Goal: Information Seeking & Learning: Compare options

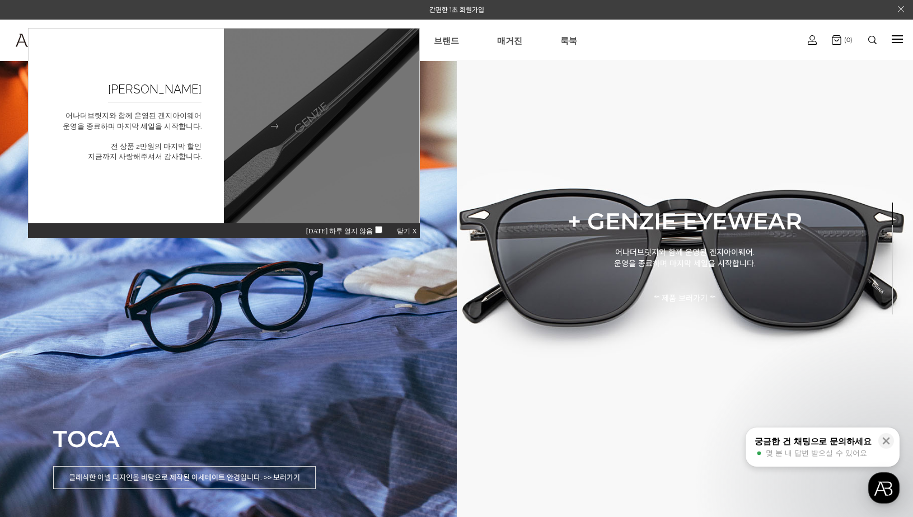
click at [345, 193] on img at bounding box center [321, 126] width 215 height 215
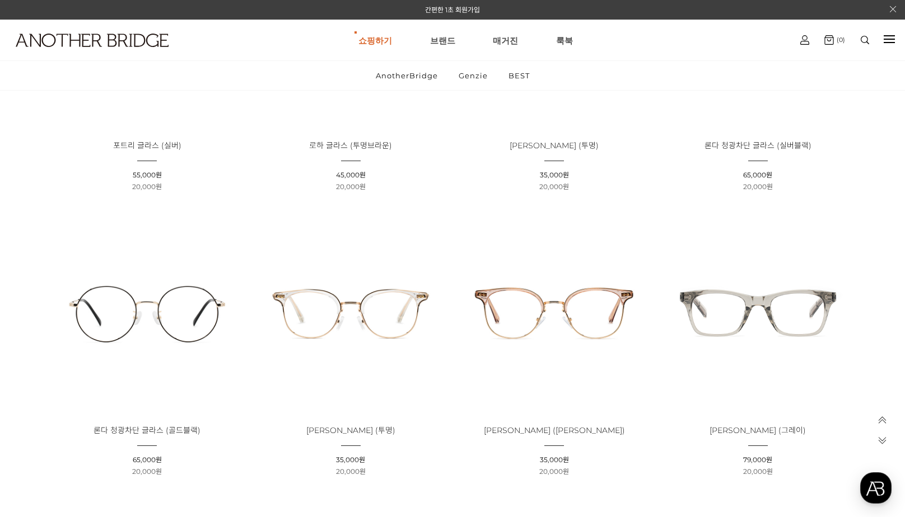
scroll to position [619, 0]
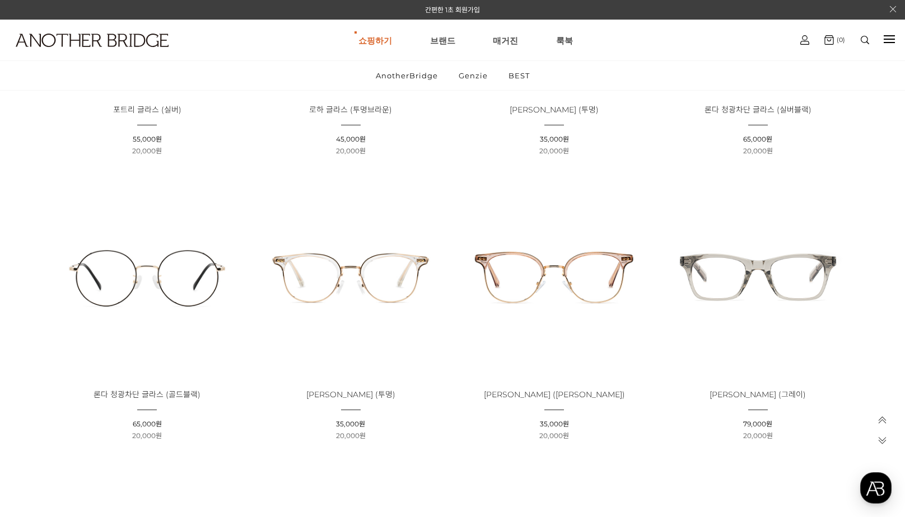
click at [753, 279] on img at bounding box center [758, 277] width 196 height 196
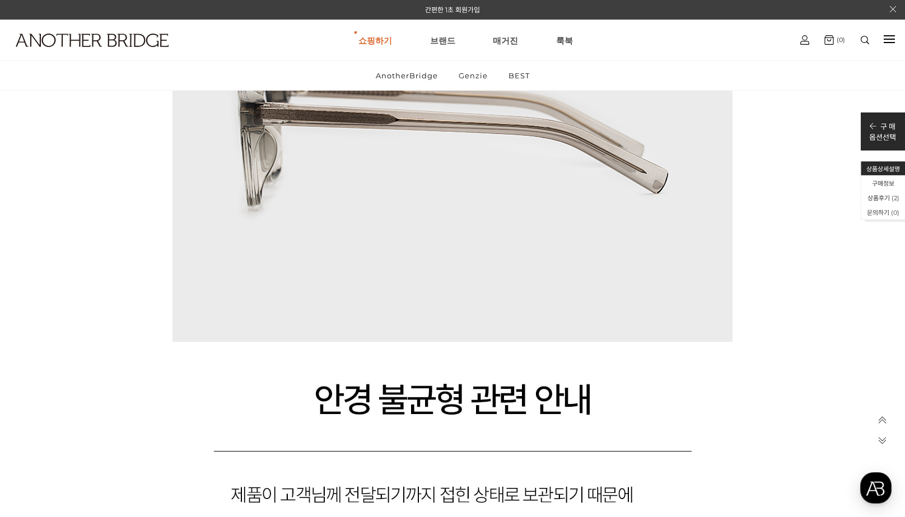
scroll to position [7421, 0]
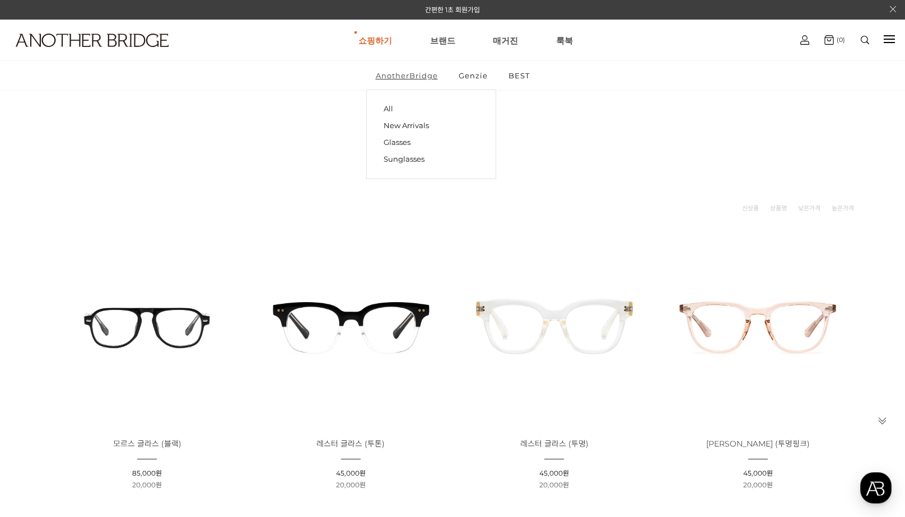
click at [426, 86] on link "AnotherBridge" at bounding box center [406, 75] width 81 height 29
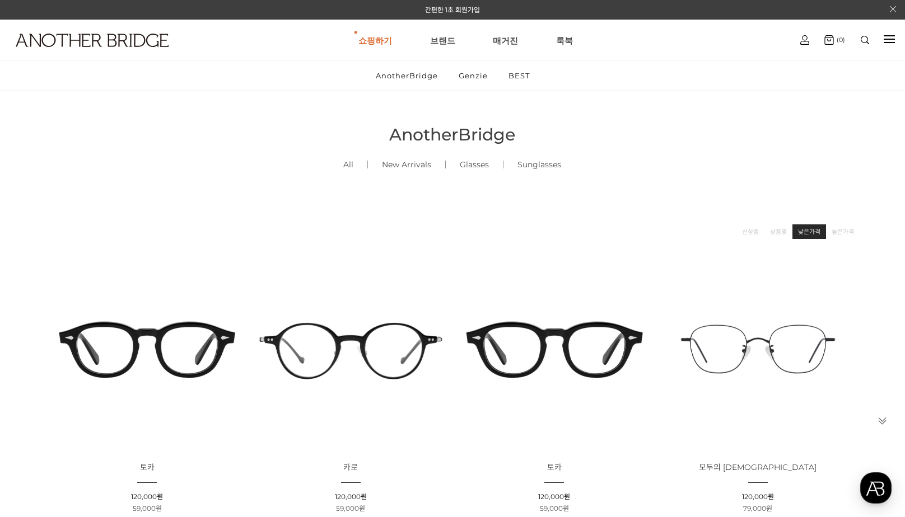
click at [811, 226] on link "낮은가격" at bounding box center [809, 231] width 22 height 11
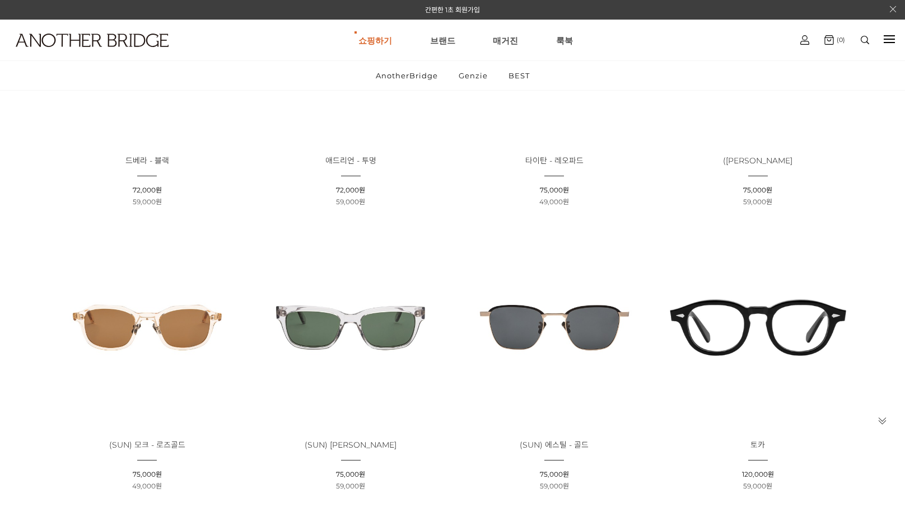
scroll to position [367, 0]
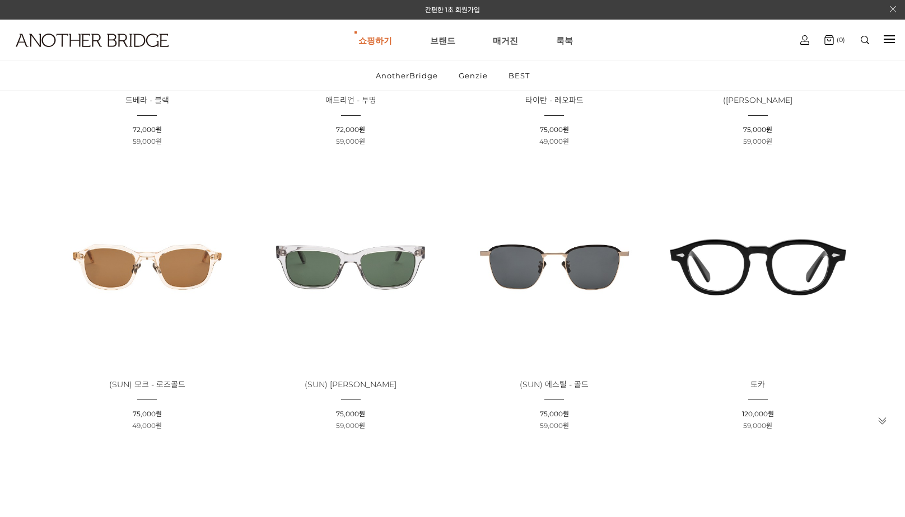
click at [190, 288] on img at bounding box center [147, 267] width 196 height 196
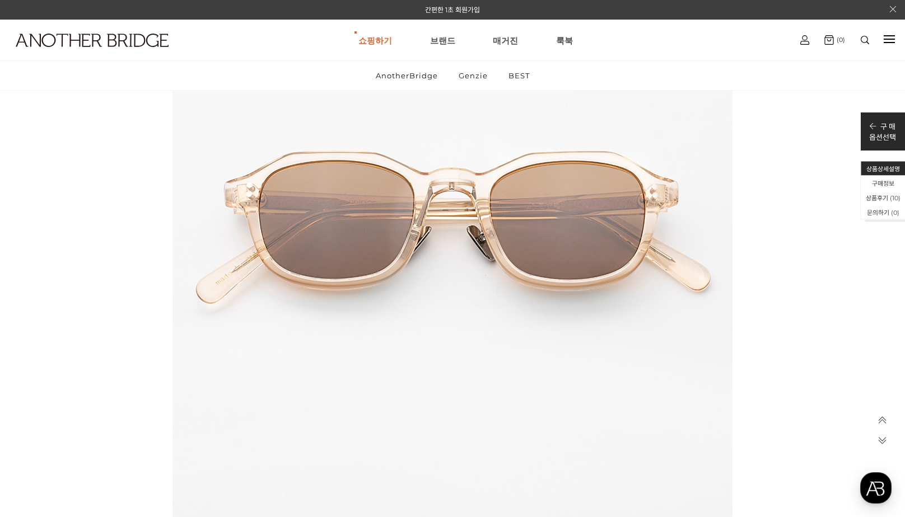
scroll to position [5685, 0]
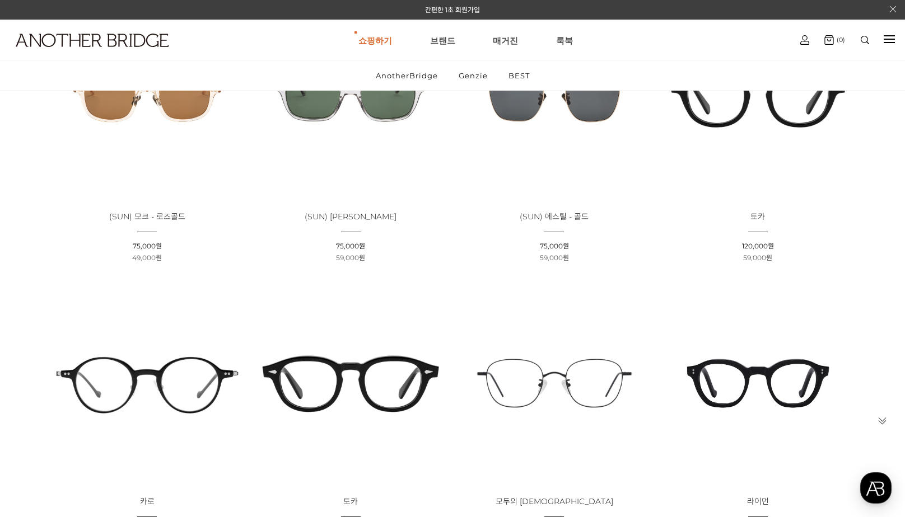
scroll to position [531, 0]
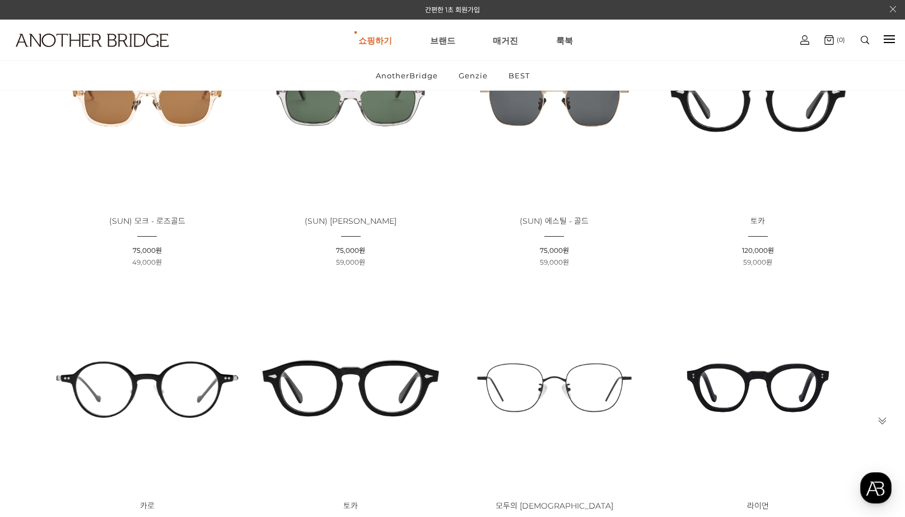
click at [168, 119] on img at bounding box center [147, 104] width 196 height 196
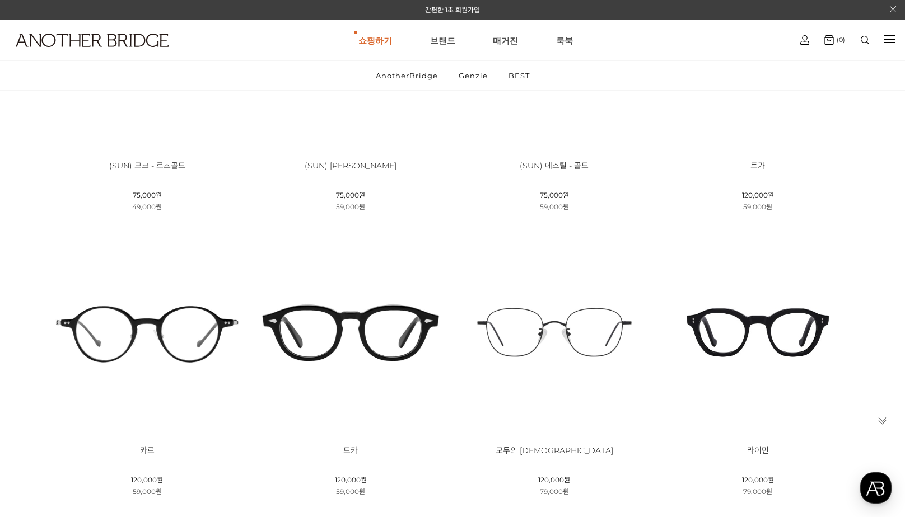
scroll to position [587, 0]
click at [179, 335] on img at bounding box center [147, 332] width 196 height 196
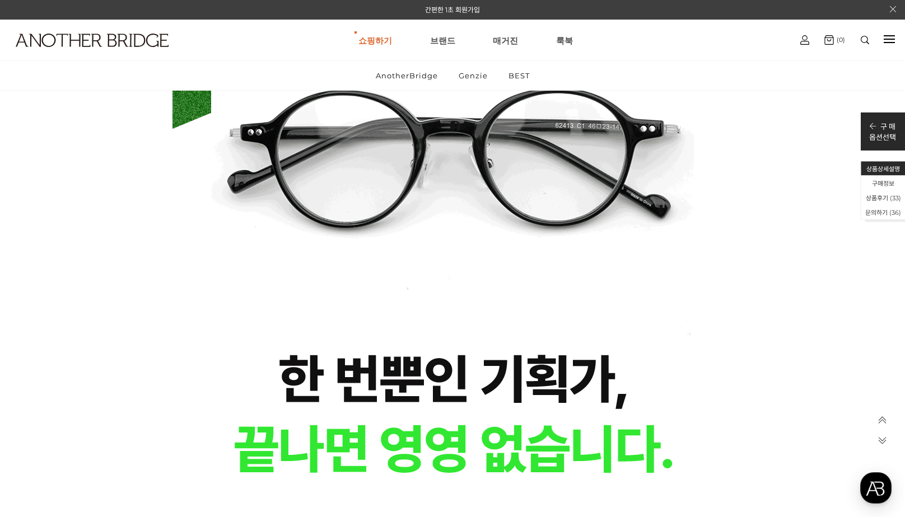
scroll to position [8386, 0]
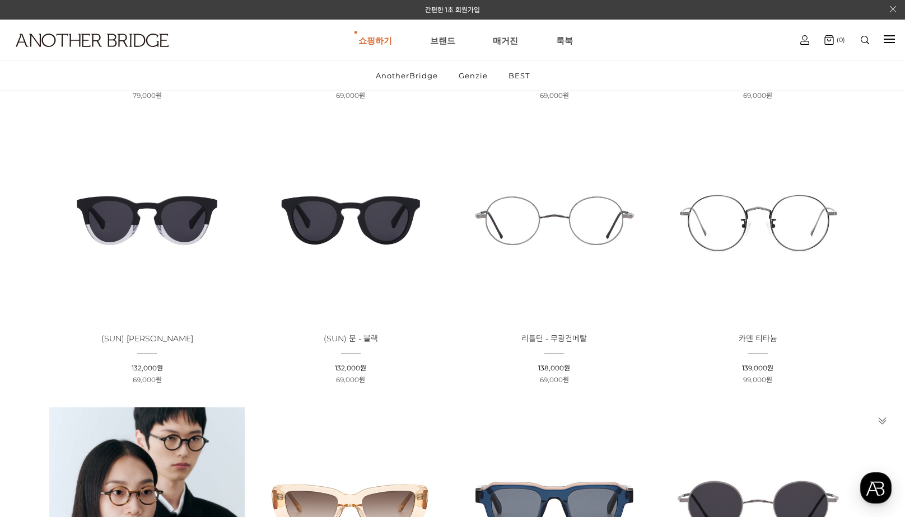
scroll to position [1858, 0]
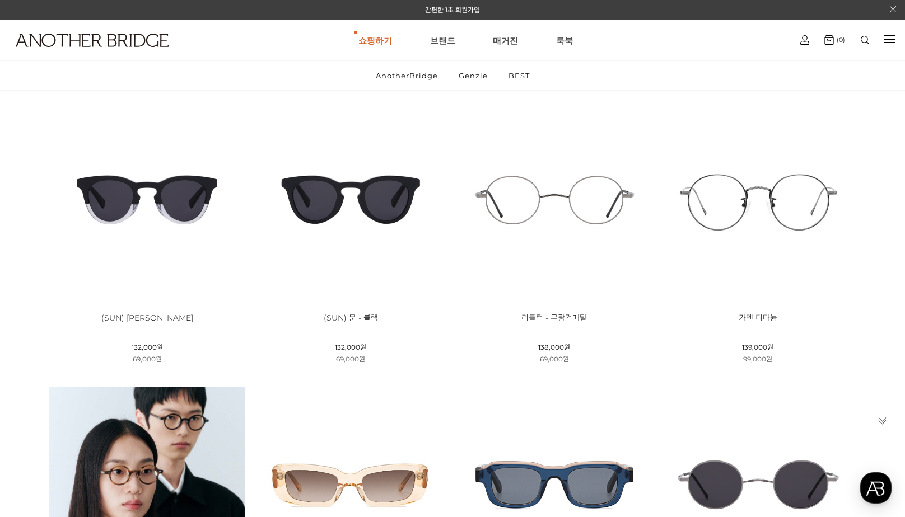
click at [208, 221] on img at bounding box center [147, 200] width 196 height 196
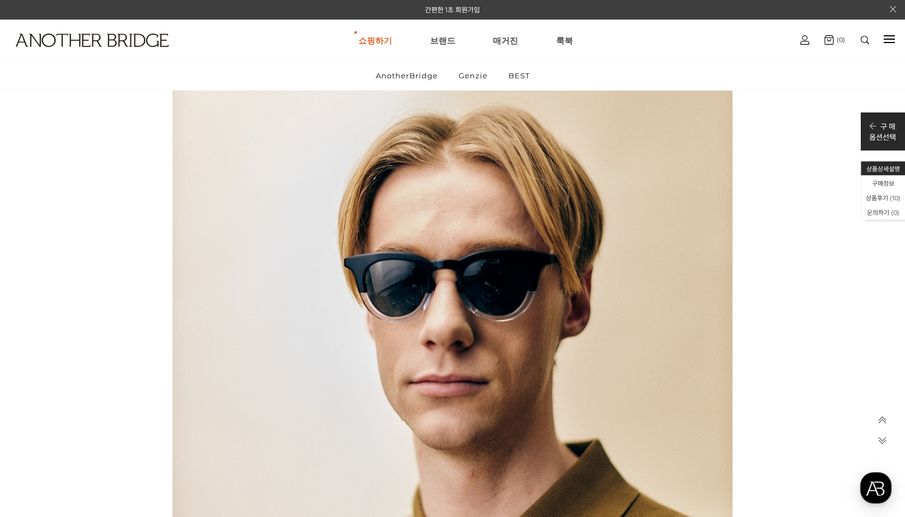
scroll to position [2630, 0]
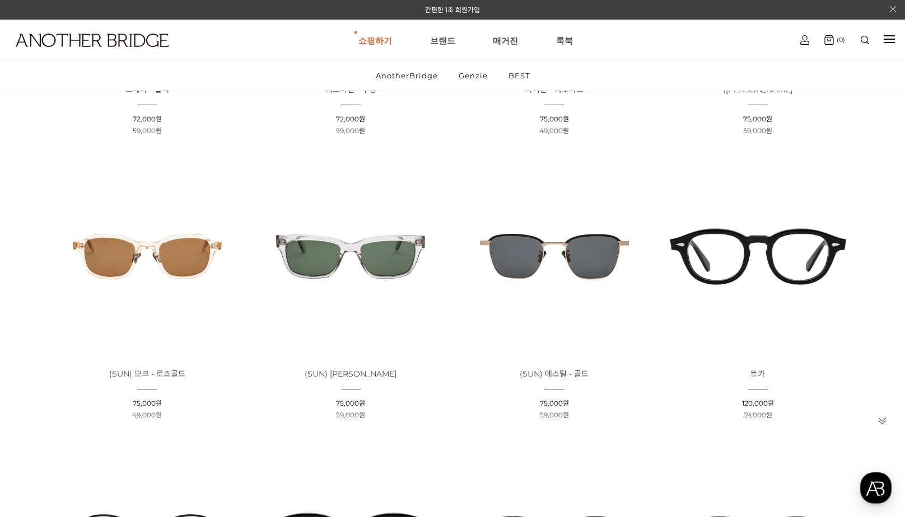
scroll to position [368, 0]
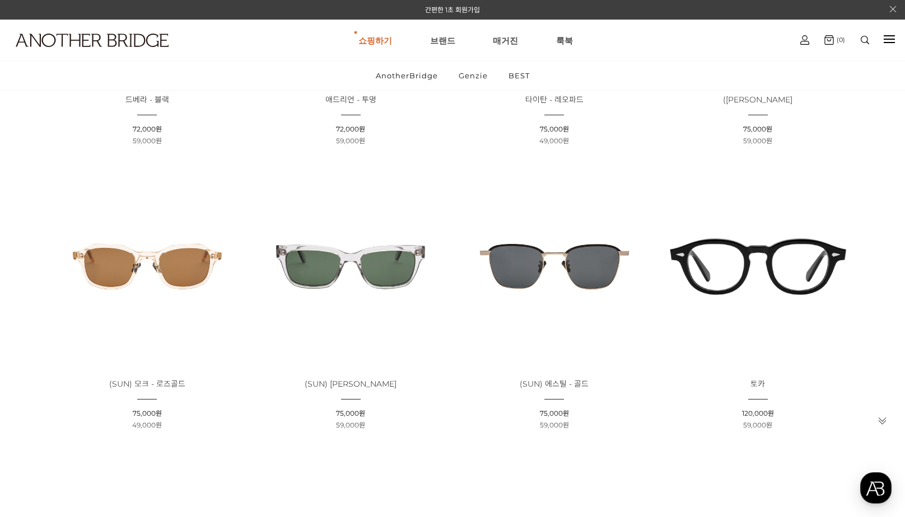
click at [401, 256] on img at bounding box center [350, 267] width 196 height 196
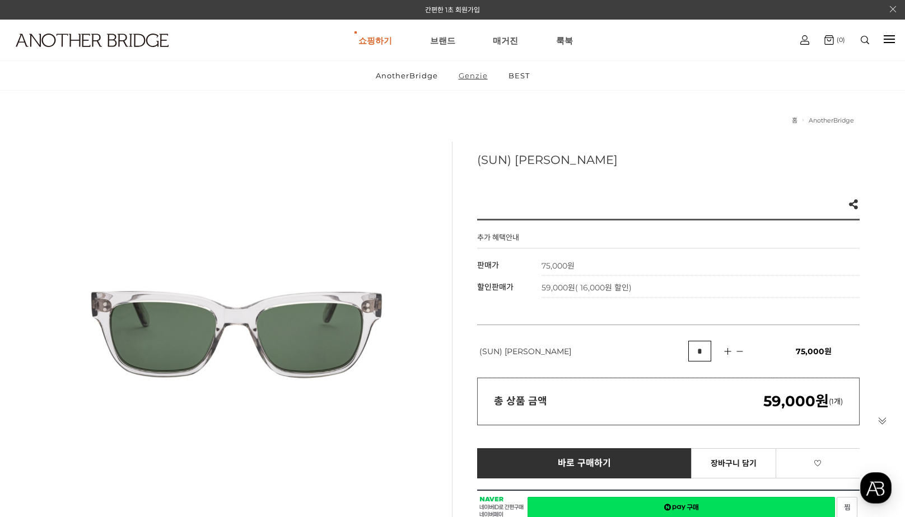
click at [476, 72] on link "Genzie" at bounding box center [473, 75] width 48 height 29
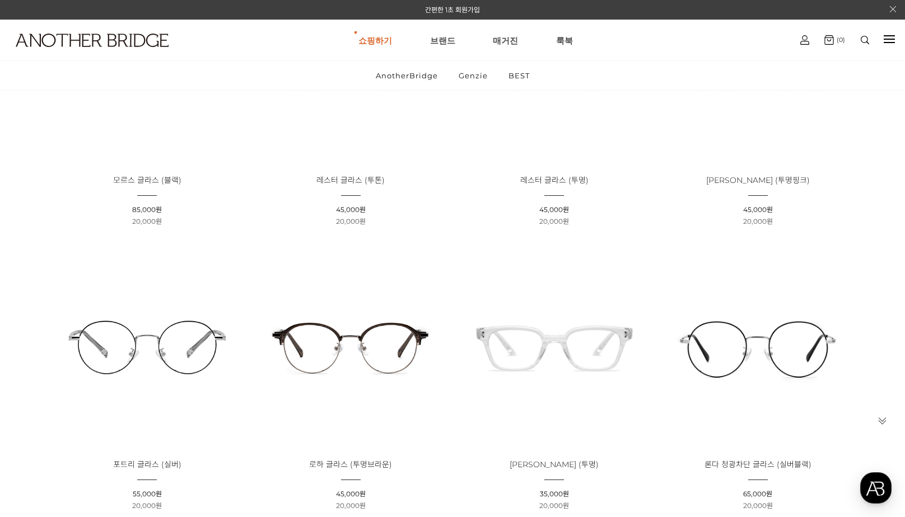
scroll to position [266, 0]
click at [607, 369] on img at bounding box center [554, 345] width 196 height 196
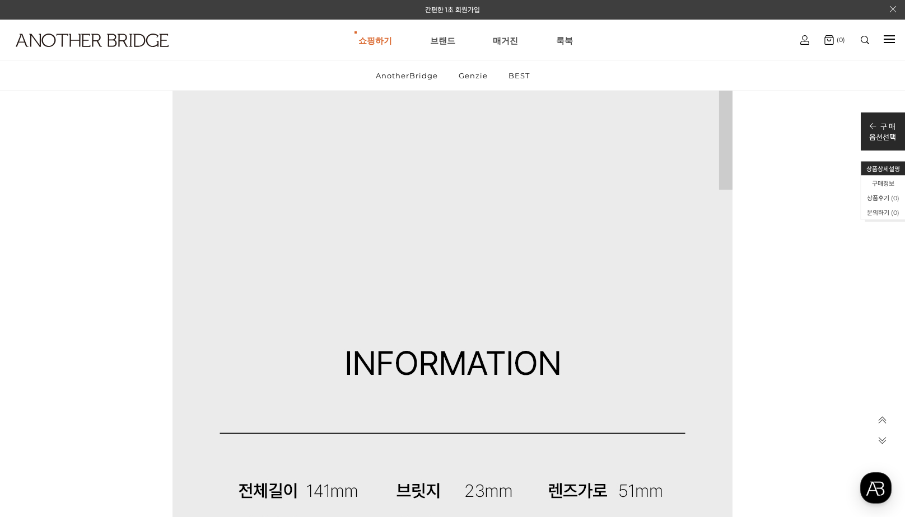
scroll to position [8620, 0]
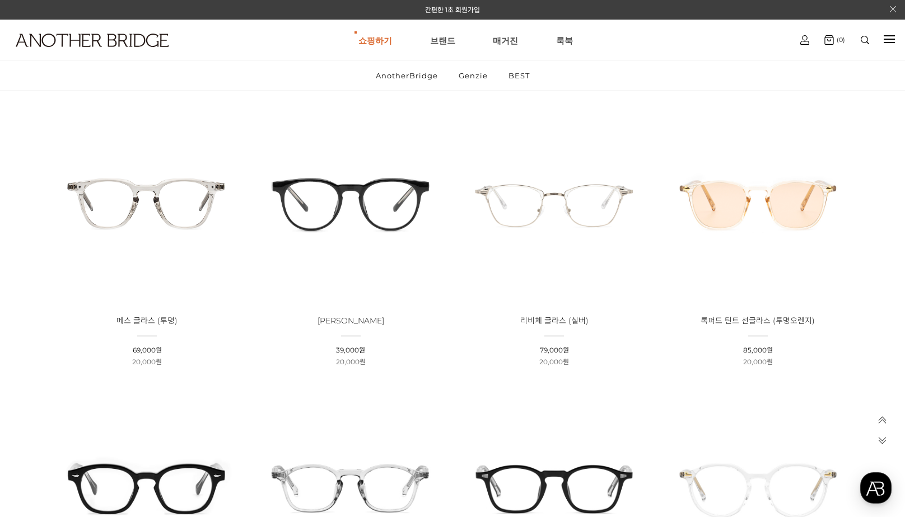
scroll to position [944, 0]
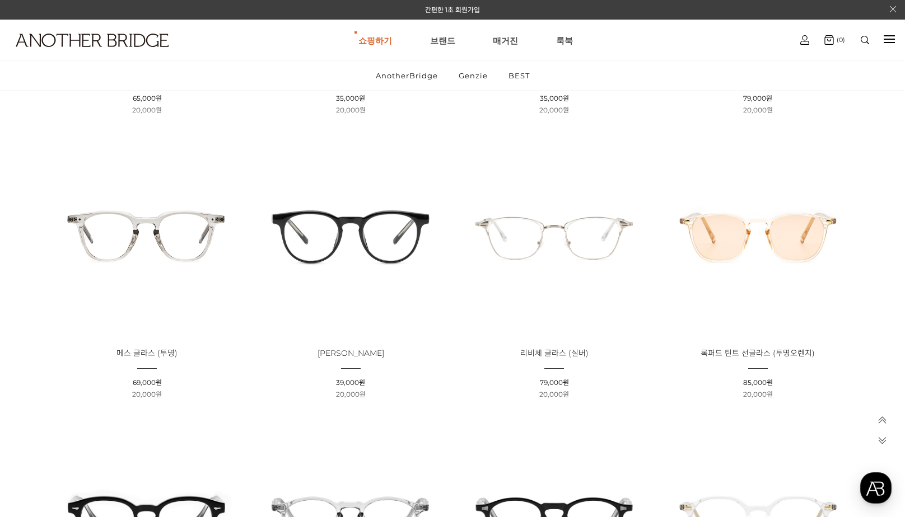
click at [578, 244] on img at bounding box center [554, 236] width 196 height 196
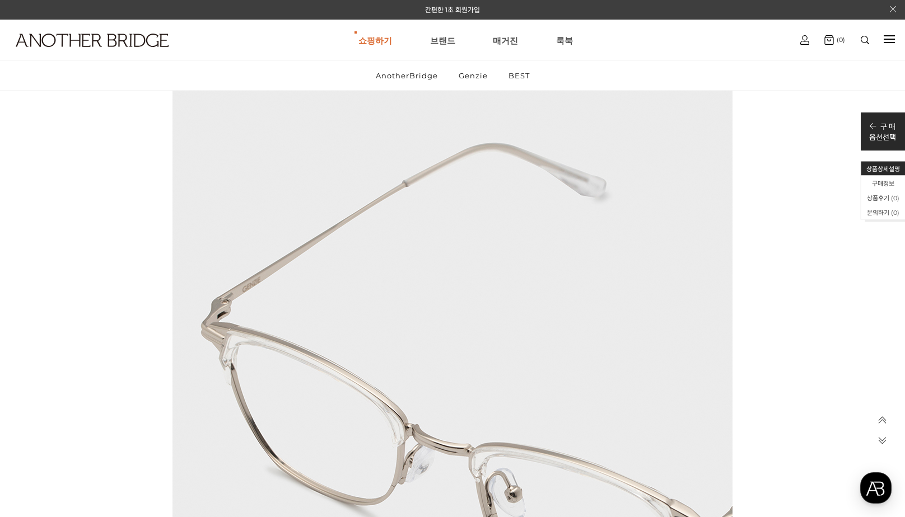
scroll to position [4825, 0]
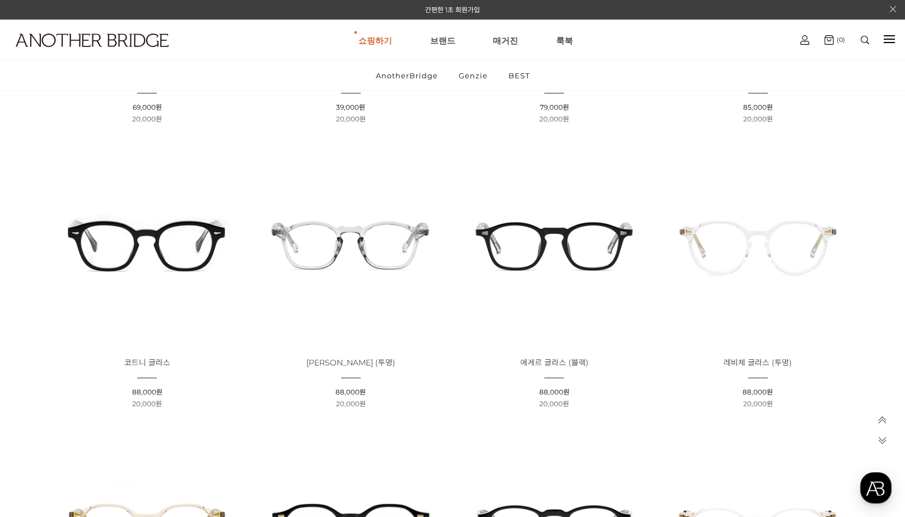
click at [414, 259] on img at bounding box center [350, 245] width 196 height 196
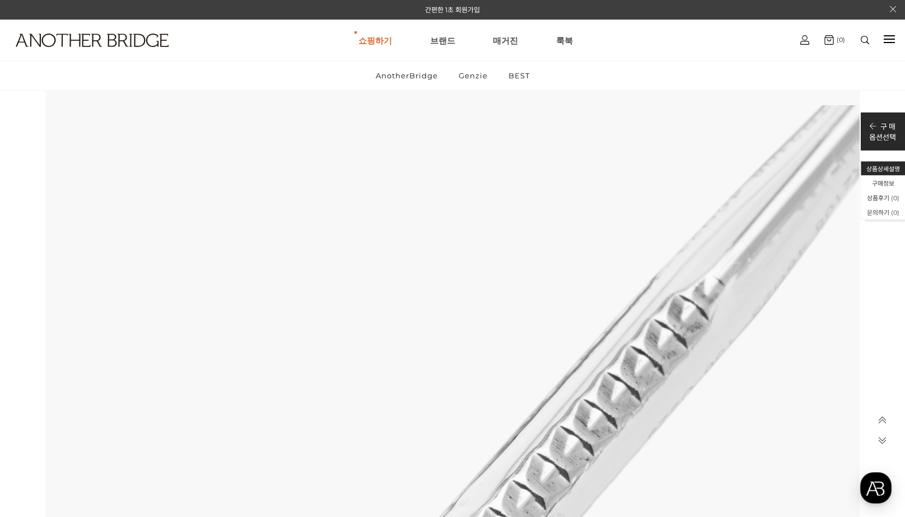
scroll to position [7074, 0]
